Goal: Task Accomplishment & Management: Complete application form

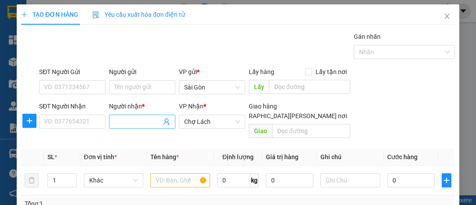
click at [124, 121] on input "Người nhận *" at bounding box center [137, 122] width 47 height 10
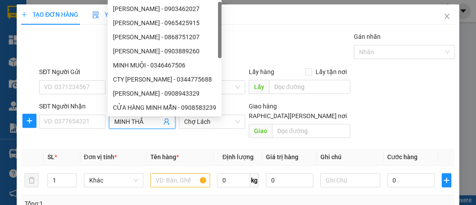
type input "MINH THẮM"
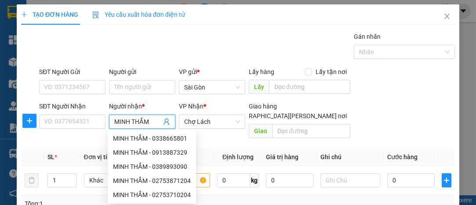
click at [163, 136] on div "MINH THẮM - 0338665801" at bounding box center [152, 138] width 78 height 10
type input "0338665801"
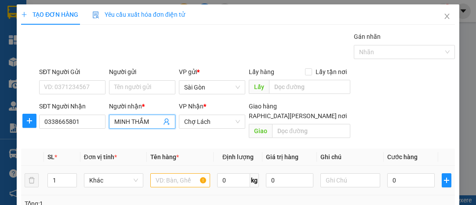
type input "MINH THẮM"
click at [170, 173] on input "text" at bounding box center [180, 180] width 60 height 14
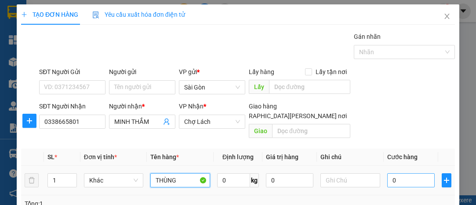
type input "THÙNG"
click at [416, 173] on input "0" at bounding box center [412, 180] width 48 height 14
type input "003"
type input "3"
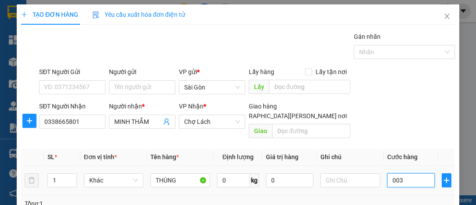
type input "0.030"
type input "30"
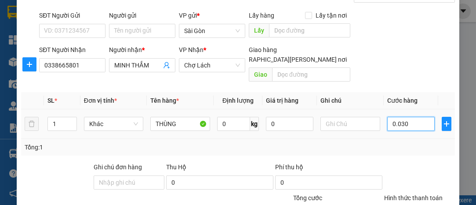
scroll to position [119, 0]
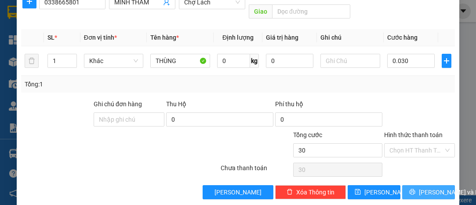
type input "30.000"
click at [426, 187] on span "[PERSON_NAME] và In" at bounding box center [450, 192] width 62 height 10
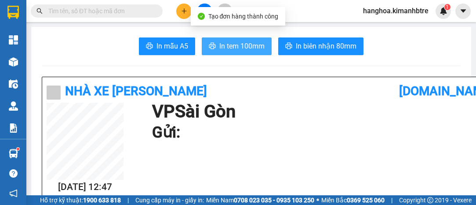
click at [251, 46] on span "In tem 100mm" at bounding box center [242, 45] width 45 height 11
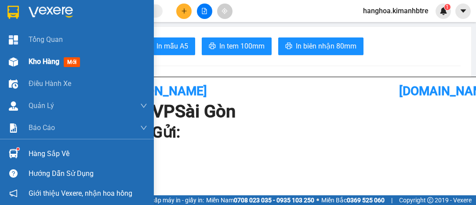
click at [56, 60] on span "Kho hàng" at bounding box center [44, 61] width 31 height 8
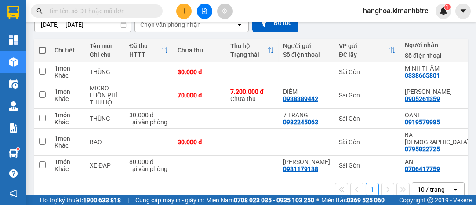
scroll to position [117, 0]
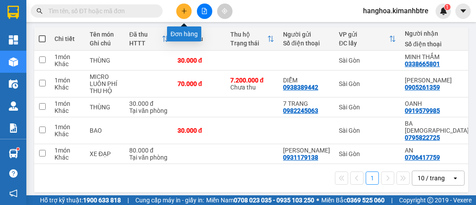
click at [183, 9] on icon "plus" at bounding box center [184, 11] width 6 height 6
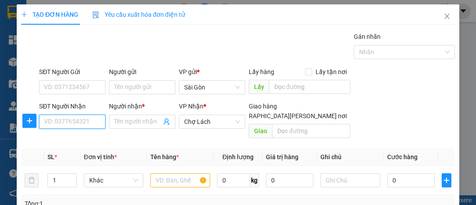
click at [63, 121] on input "SĐT Người Nhận" at bounding box center [72, 121] width 66 height 14
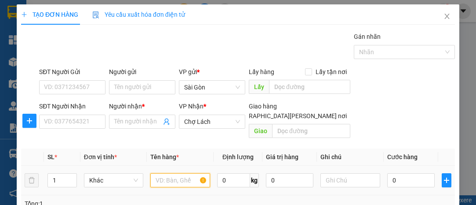
click at [155, 173] on input "text" at bounding box center [180, 180] width 60 height 14
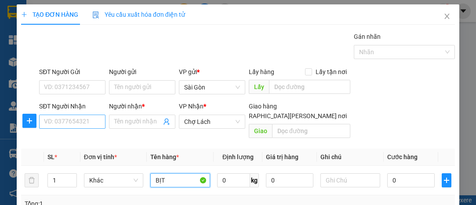
type input "BỊT"
click at [64, 118] on input "SĐT Người Nhận" at bounding box center [72, 121] width 66 height 14
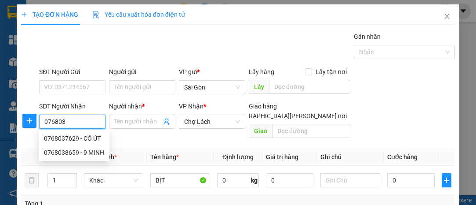
click at [69, 153] on div "0768038659 - 9 MINH" at bounding box center [74, 152] width 60 height 10
type input "0768038659"
type input "9 MINH"
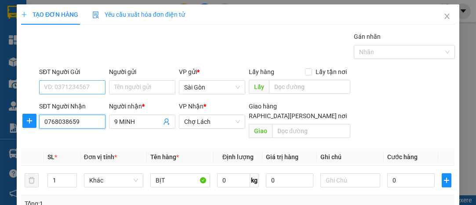
type input "0768038659"
click at [69, 89] on input "SĐT Người Gửi" at bounding box center [72, 87] width 66 height 14
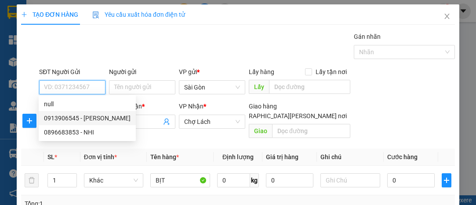
click at [97, 118] on div "0913906545 - [PERSON_NAME]" at bounding box center [87, 118] width 87 height 10
type input "0913906545"
type input "CƯỜNG"
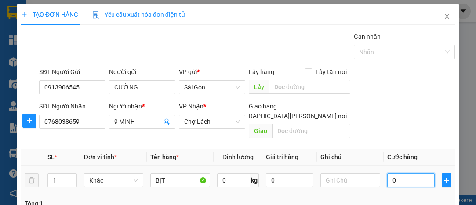
click at [399, 173] on input "0" at bounding box center [412, 180] width 48 height 14
type input "003"
type input "3"
type input "0.030"
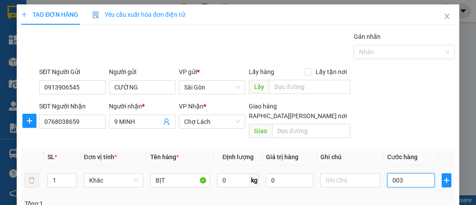
type input "30"
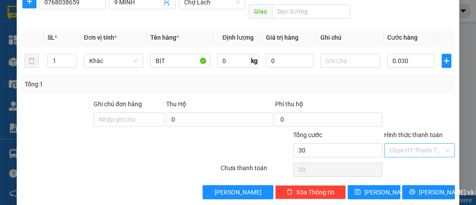
type input "30.000"
click at [403, 143] on input "Hình thức thanh toán" at bounding box center [417, 149] width 54 height 13
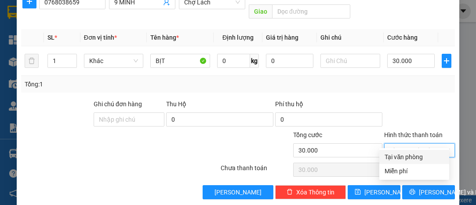
click at [412, 153] on div "Tại văn phòng" at bounding box center [414, 157] width 59 height 10
type input "0"
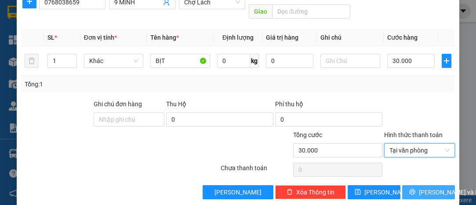
click at [432, 187] on span "[PERSON_NAME] và In" at bounding box center [450, 192] width 62 height 10
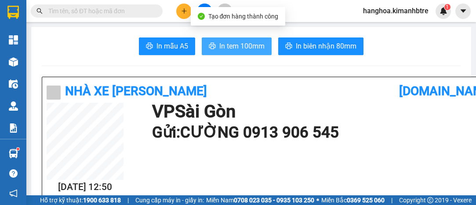
click at [242, 47] on span "In tem 100mm" at bounding box center [242, 45] width 45 height 11
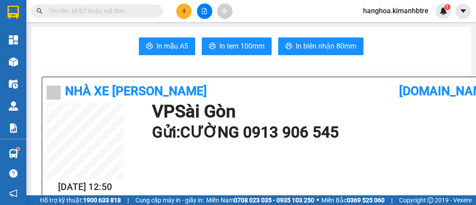
click at [185, 8] on icon "plus" at bounding box center [184, 11] width 6 height 6
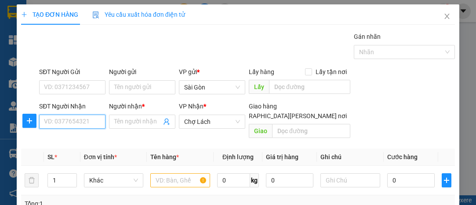
click at [79, 123] on input "SĐT Người Nhận" at bounding box center [72, 121] width 66 height 14
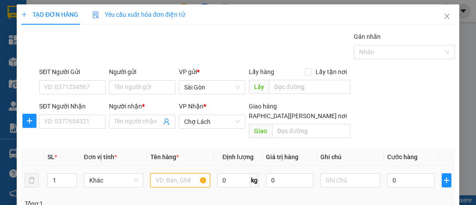
click at [170, 173] on input "text" at bounding box center [180, 180] width 60 height 14
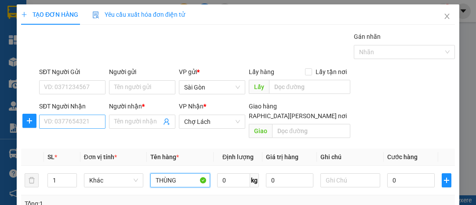
type input "THÙNG"
click at [52, 119] on input "SĐT Người Nhận" at bounding box center [72, 121] width 66 height 14
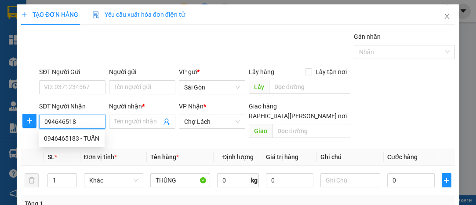
type input "0946465183"
click at [61, 136] on div "0946465183 - TUẤN" at bounding box center [71, 138] width 55 height 10
type input "TUẤN"
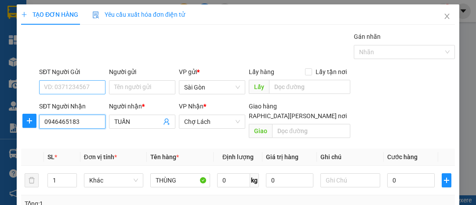
type input "0946465183"
click at [93, 87] on input "SĐT Người Gửi" at bounding box center [72, 87] width 66 height 14
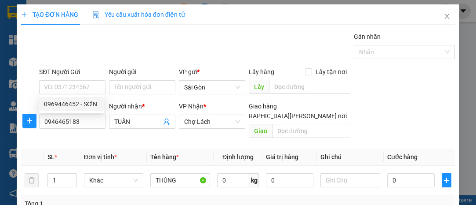
click at [128, 42] on div "Gán nhãn Nhãn" at bounding box center [247, 47] width 420 height 31
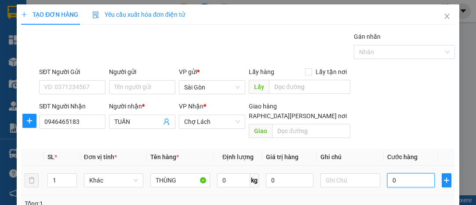
click at [400, 173] on input "0" at bounding box center [412, 180] width 48 height 14
type input "003"
type input "3"
type input "0.030"
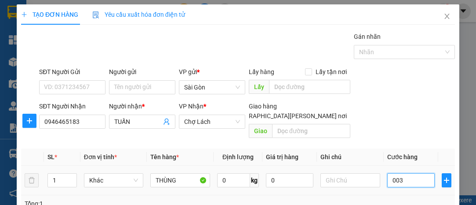
type input "30"
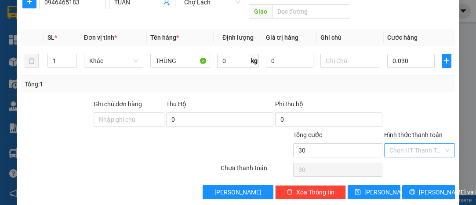
click at [401, 143] on input "Hình thức thanh toán" at bounding box center [417, 149] width 54 height 13
type input "30.000"
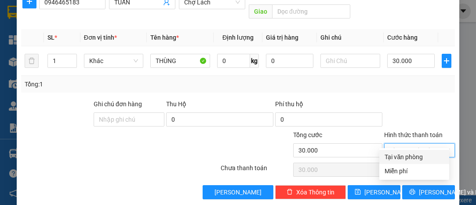
click at [407, 155] on div "Tại văn phòng" at bounding box center [414, 157] width 59 height 10
type input "0"
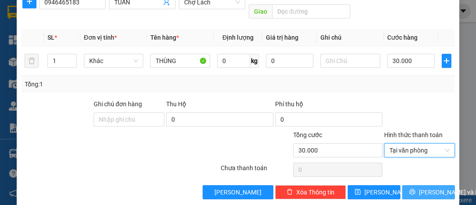
click at [428, 187] on span "[PERSON_NAME] và In" at bounding box center [450, 192] width 62 height 10
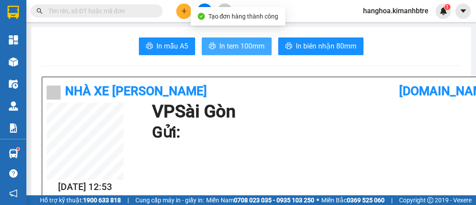
click at [232, 44] on span "In tem 100mm" at bounding box center [242, 45] width 45 height 11
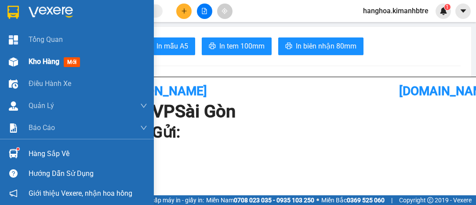
click at [44, 59] on span "Kho hàng" at bounding box center [44, 61] width 31 height 8
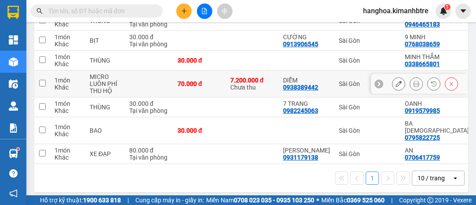
scroll to position [37, 0]
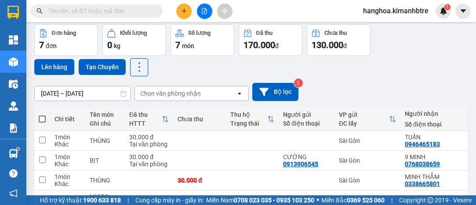
click at [42, 116] on span at bounding box center [42, 118] width 7 height 7
click at [42, 114] on input "checkbox" at bounding box center [42, 114] width 0 height 0
checkbox input "true"
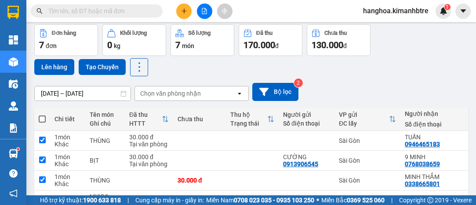
checkbox input "true"
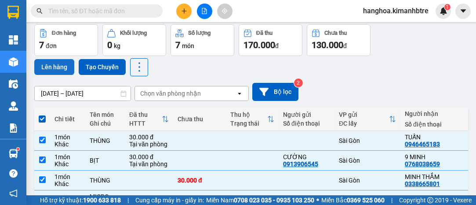
click at [51, 66] on button "Lên hàng" at bounding box center [54, 67] width 40 height 16
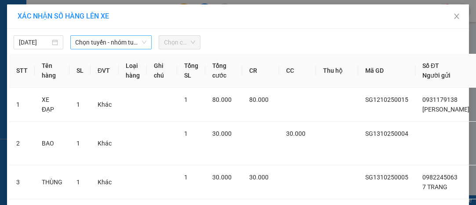
click at [97, 42] on span "Chọn tuyến - nhóm tuyến" at bounding box center [111, 42] width 71 height 13
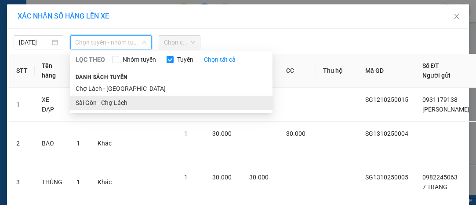
click at [129, 103] on li "Sài Gòn - Chợ Lách" at bounding box center [171, 102] width 202 height 14
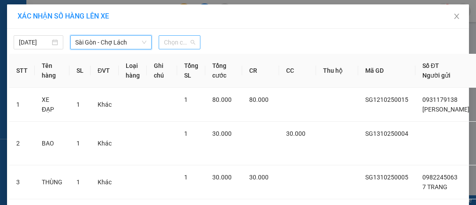
click at [168, 40] on span "Chọn chuyến" at bounding box center [179, 42] width 31 height 13
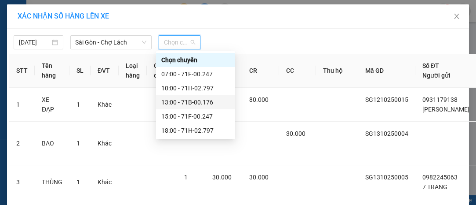
click at [219, 104] on div "13:00 - 71B-00.176" at bounding box center [195, 102] width 69 height 10
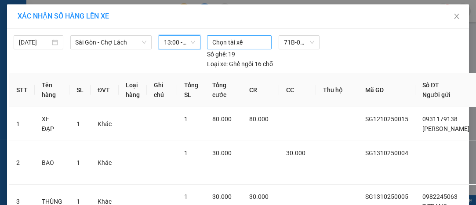
click at [231, 44] on div at bounding box center [239, 42] width 60 height 11
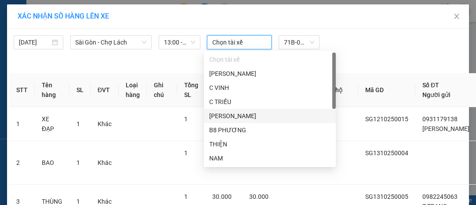
click at [255, 117] on div "[PERSON_NAME]" at bounding box center [269, 116] width 121 height 10
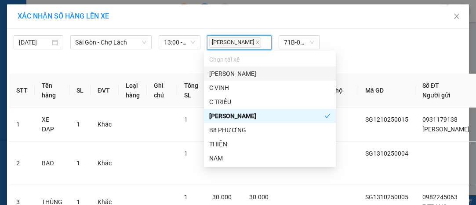
click at [380, 58] on div "[PERSON_NAME] 71B-00.176 Số ghế: 19 [PERSON_NAME] xe: Ghế ngồi 16 chỗ" at bounding box center [300, 52] width 192 height 34
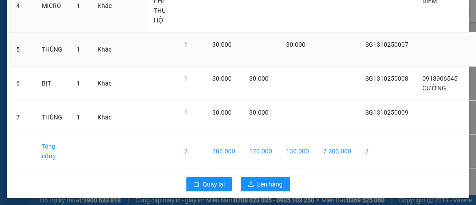
scroll to position [240, 0]
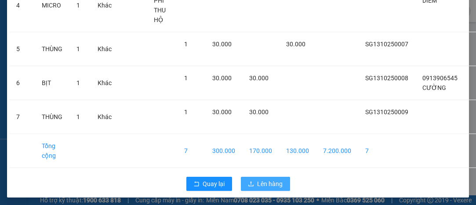
click at [261, 188] on span "Lên hàng" at bounding box center [271, 184] width 26 height 10
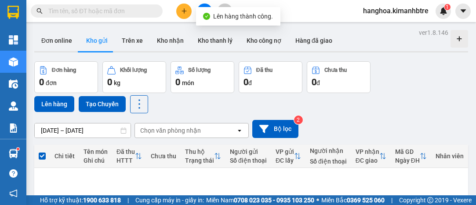
click at [201, 4] on div at bounding box center [205, 11] width 66 height 15
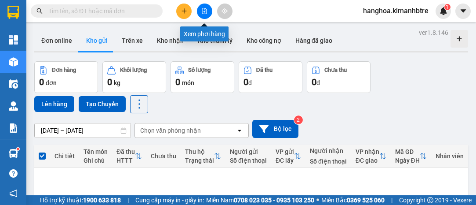
click at [206, 9] on icon "file-add" at bounding box center [204, 11] width 6 height 6
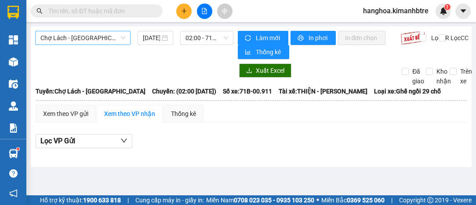
click at [112, 39] on span "Chợ Lách - [GEOGRAPHIC_DATA]" at bounding box center [82, 37] width 85 height 13
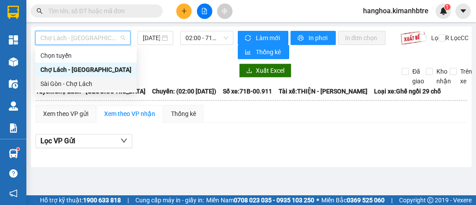
click at [102, 84] on div "Sài Gòn - Chợ Lách" at bounding box center [85, 84] width 91 height 10
type input "[DATE]"
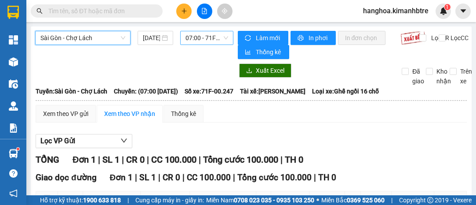
click at [201, 38] on span "07:00 - 71F-00.247" at bounding box center [207, 37] width 42 height 13
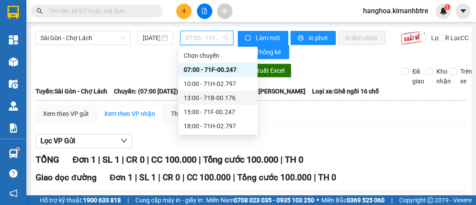
click at [234, 98] on div "13:00 - 71B-00.176" at bounding box center [218, 98] width 69 height 10
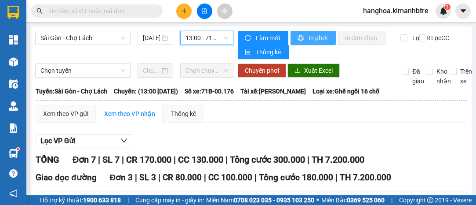
click at [312, 37] on span "In phơi" at bounding box center [319, 38] width 20 height 10
click at [310, 33] on button "In phơi" at bounding box center [313, 38] width 45 height 14
click at [309, 40] on span "In phơi" at bounding box center [319, 38] width 20 height 10
